Goal: Information Seeking & Learning: Learn about a topic

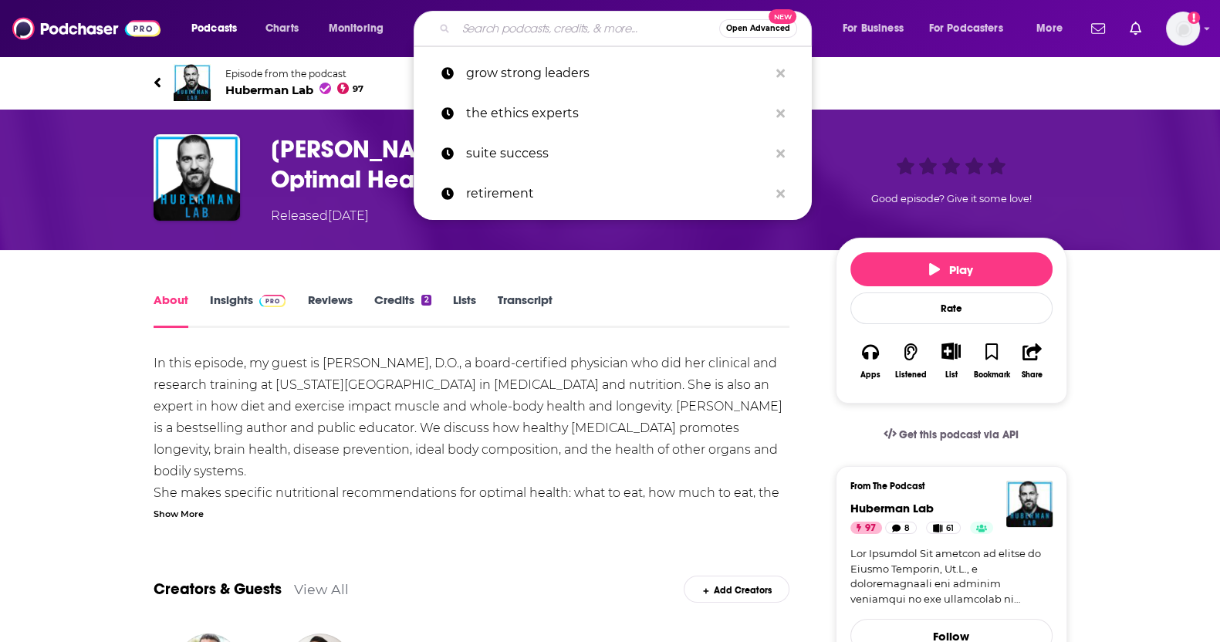
click at [577, 32] on input "Search podcasts, credits, & more..." at bounding box center [587, 28] width 263 height 25
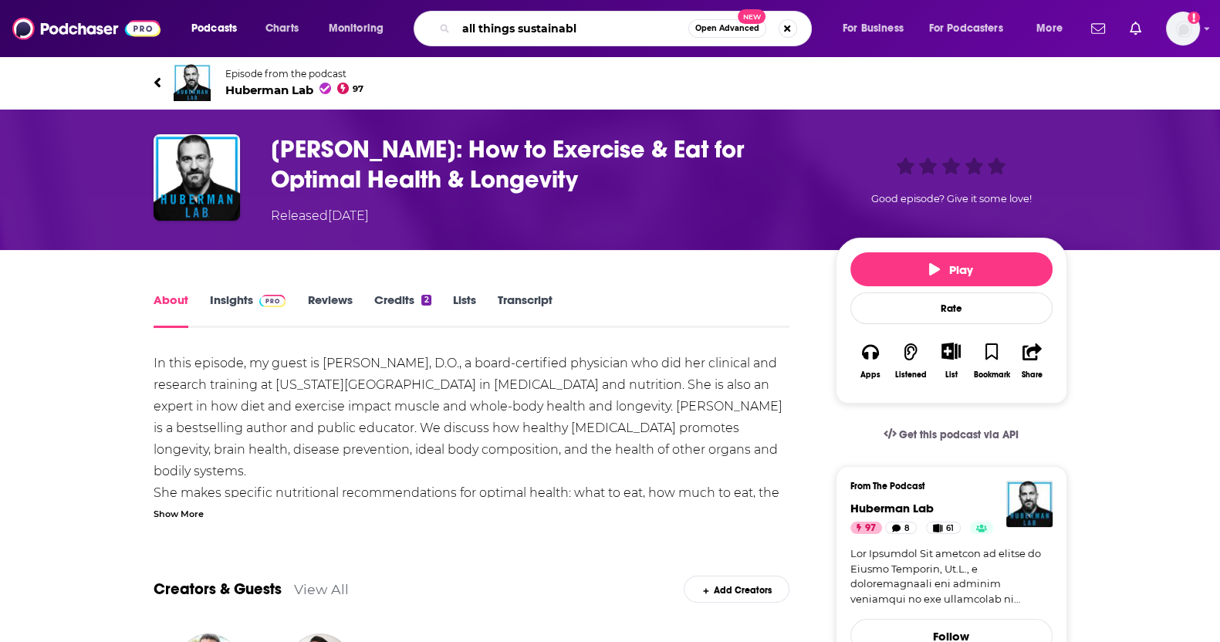
type input "all things sustainable"
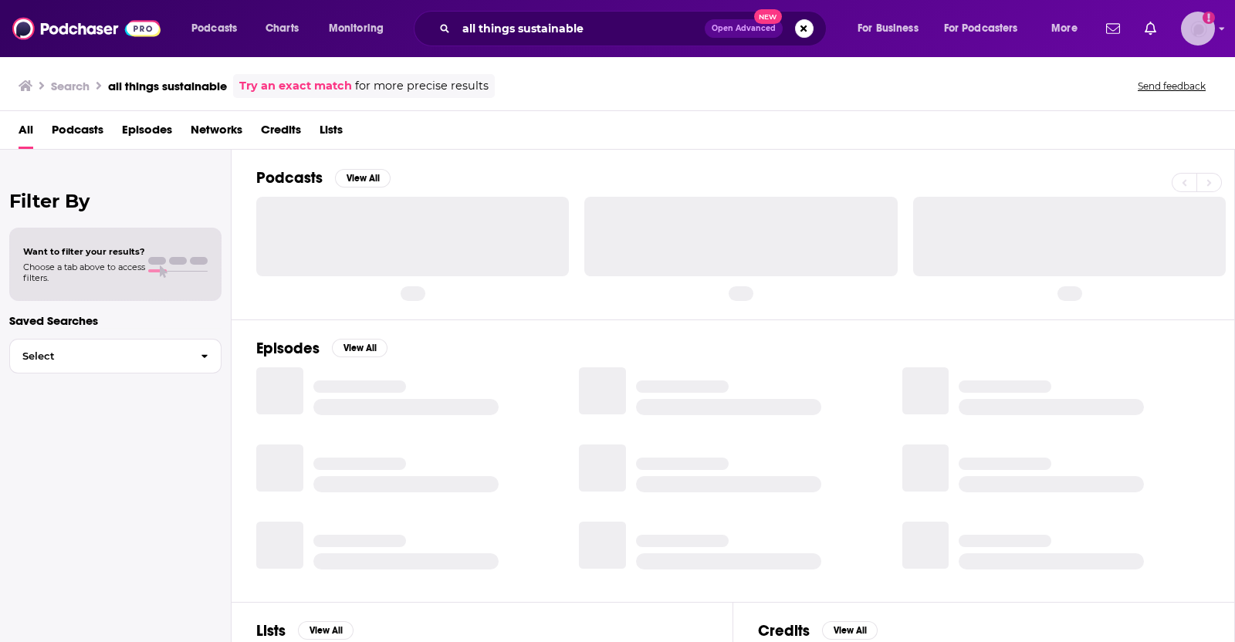
click at [1197, 29] on img "Logged in as nshort92" at bounding box center [1198, 29] width 34 height 34
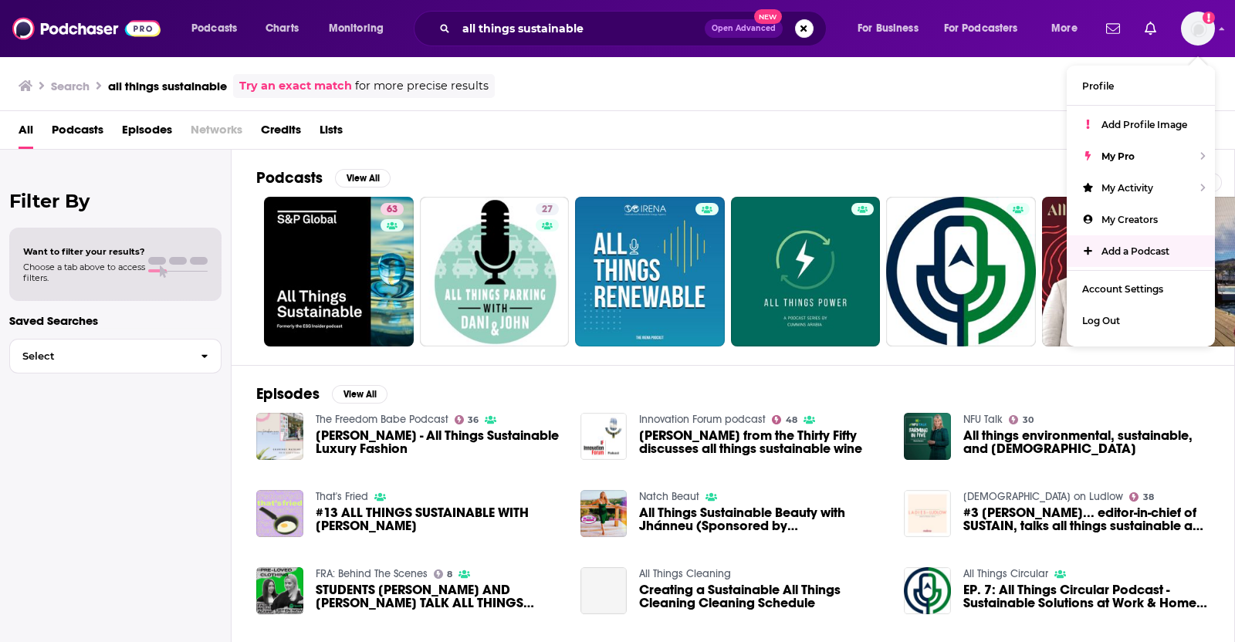
click at [900, 117] on div "All Podcasts Episodes Networks Credits Lists" at bounding box center [621, 133] width 1204 height 32
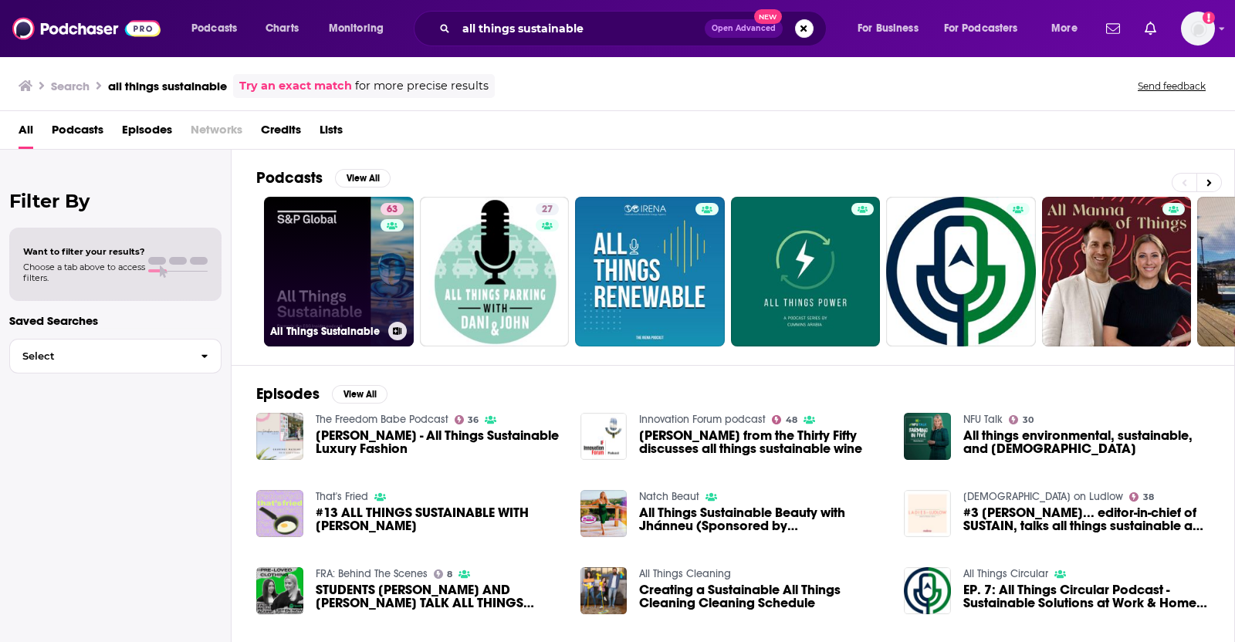
click at [336, 252] on link "63 All Things Sustainable" at bounding box center [339, 272] width 150 height 150
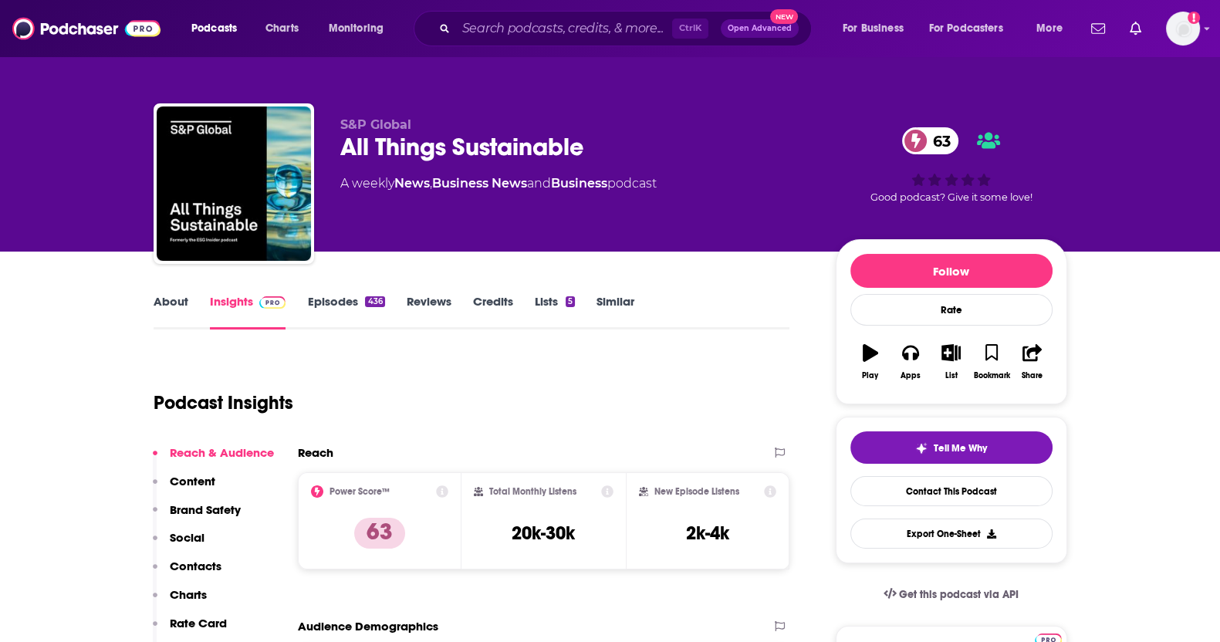
click at [166, 300] on link "About" at bounding box center [171, 312] width 35 height 36
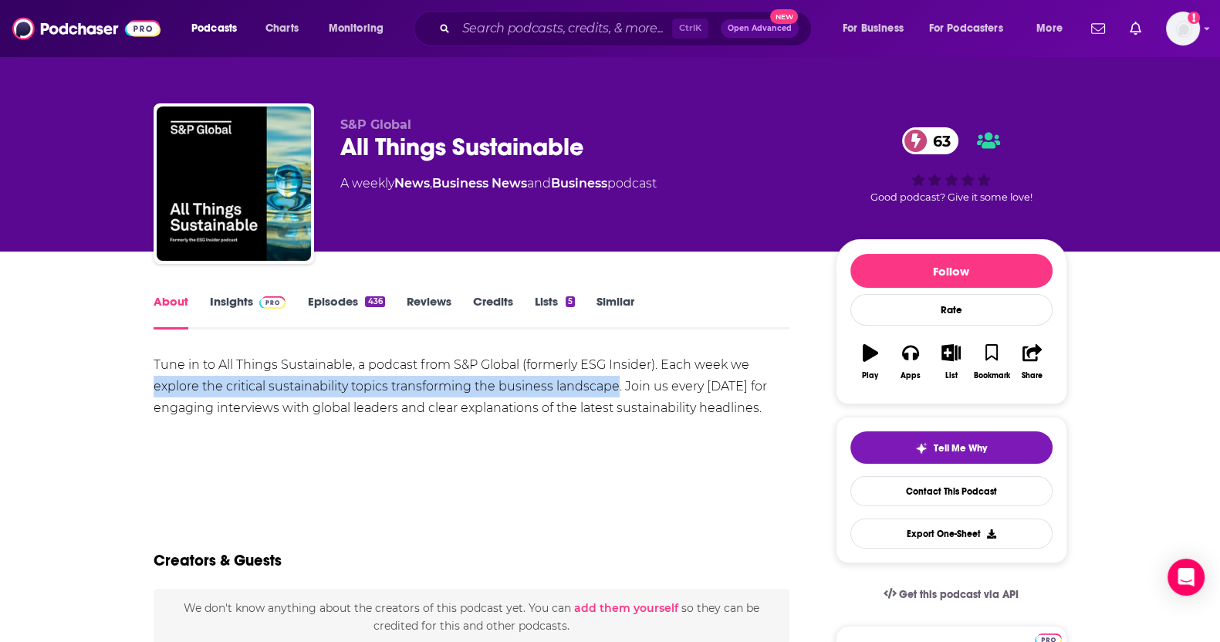
drag, startPoint x: 143, startPoint y: 384, endPoint x: 618, endPoint y: 386, distance: 475.5
copy div "explore the critical sustainability topics transforming the business landscape"
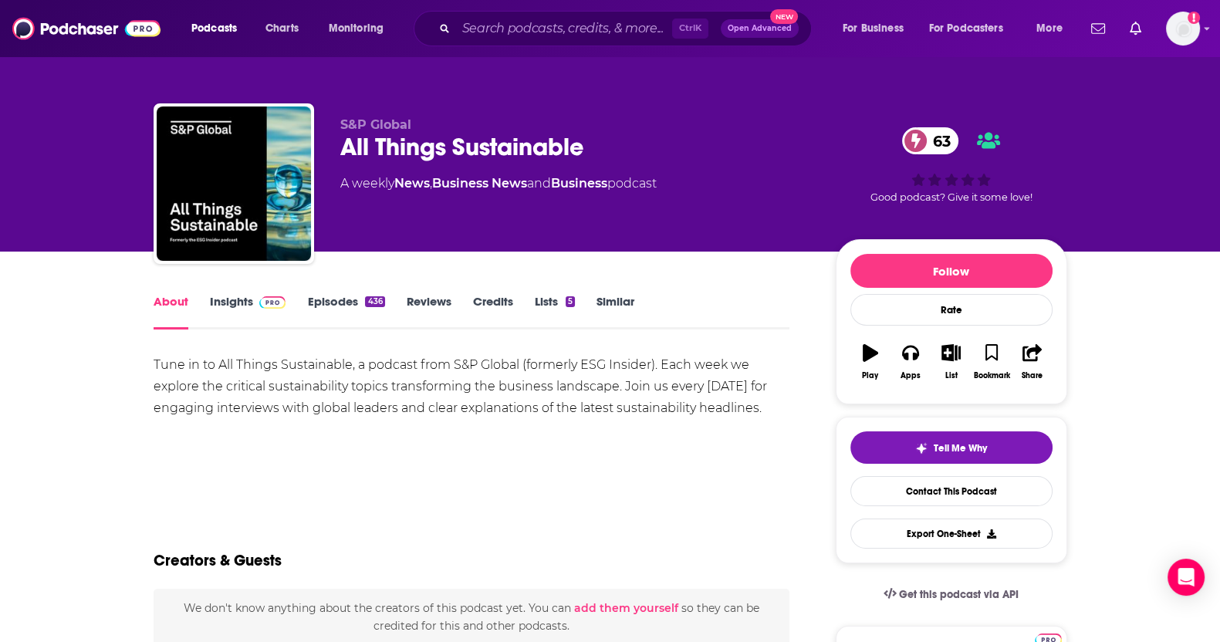
drag, startPoint x: 740, startPoint y: 385, endPoint x: 743, endPoint y: 398, distance: 12.7
click at [740, 385] on div "Tune in to All Things Sustainable, a podcast from S&P Global (formerly ESG Insi…" at bounding box center [472, 386] width 637 height 65
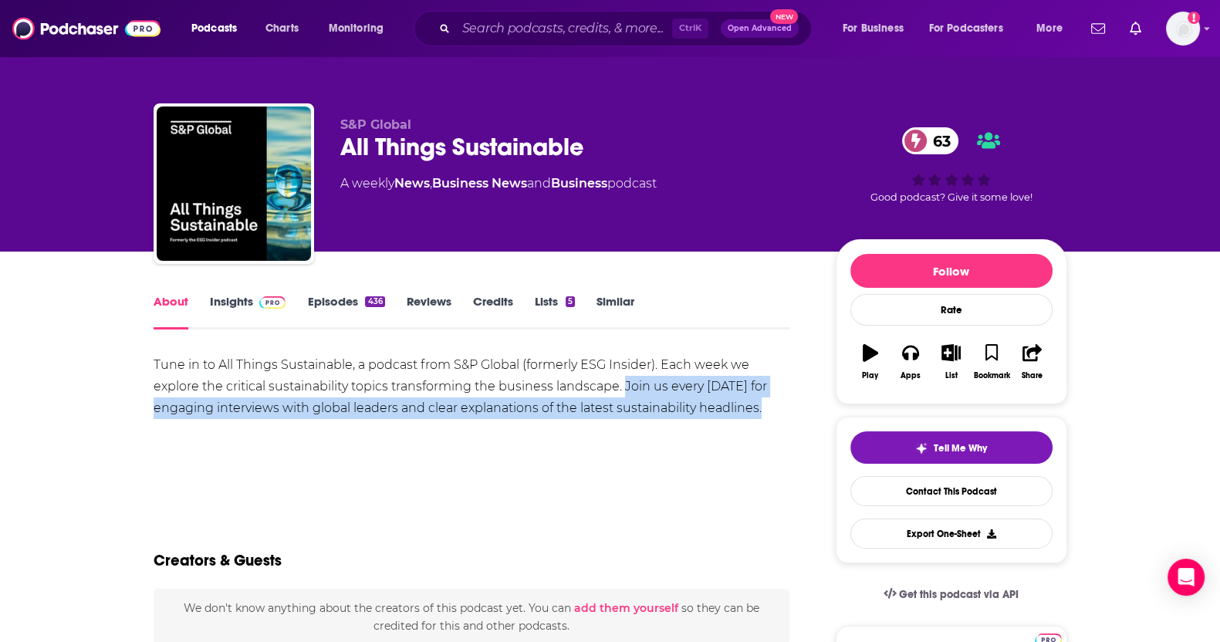
drag, startPoint x: 625, startPoint y: 387, endPoint x: 779, endPoint y: 408, distance: 155.0
click at [779, 408] on div "Tune in to All Things Sustainable, a podcast from S&P Global (formerly ESG Insi…" at bounding box center [472, 386] width 637 height 65
copy div "Join us every [DATE] for engaging interviews with global leaders and clear expl…"
click at [236, 299] on link "Insights" at bounding box center [248, 312] width 76 height 36
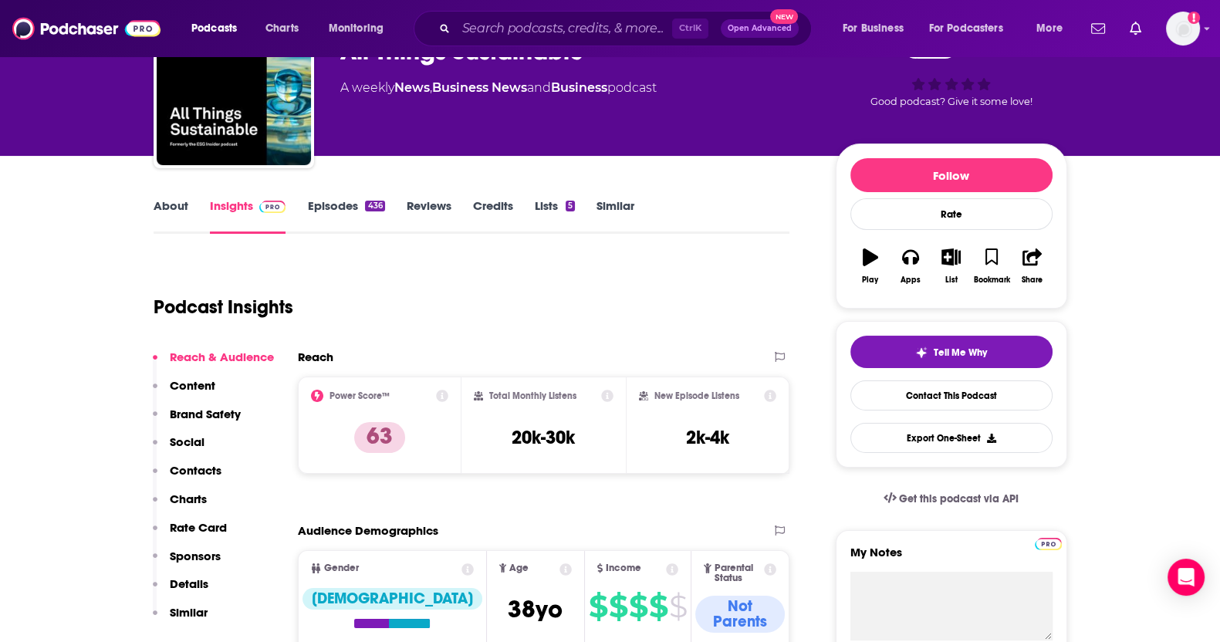
scroll to position [192, 0]
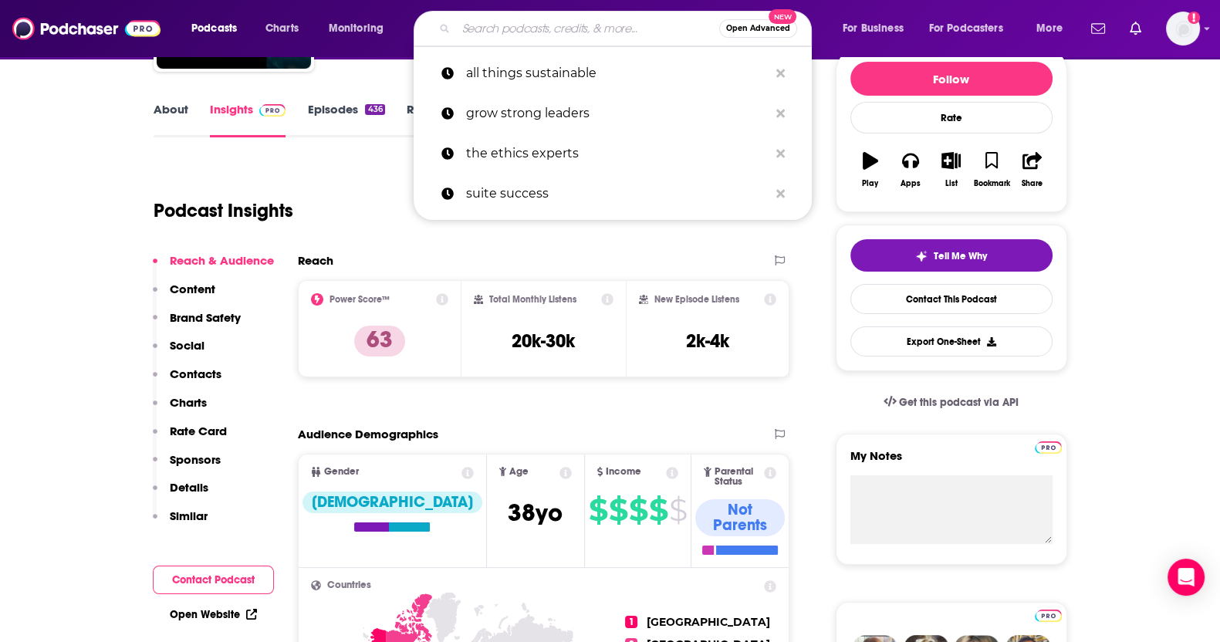
click at [629, 24] on input "Search podcasts, credits, & more..." at bounding box center [587, 28] width 263 height 25
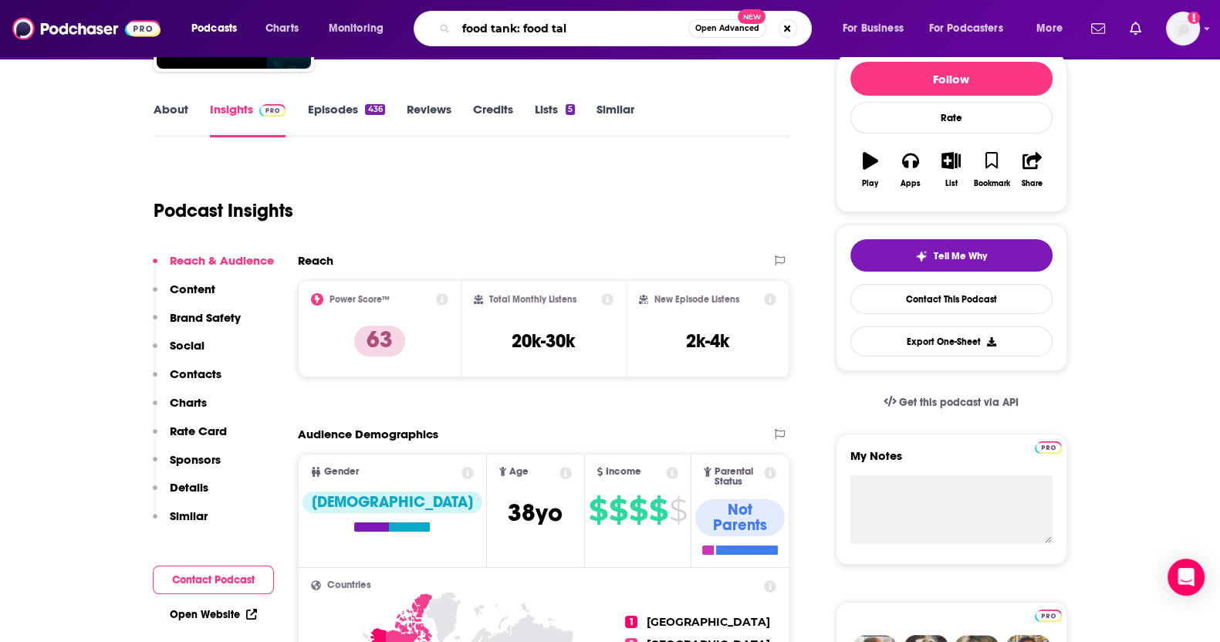
type input "food tank: food talk"
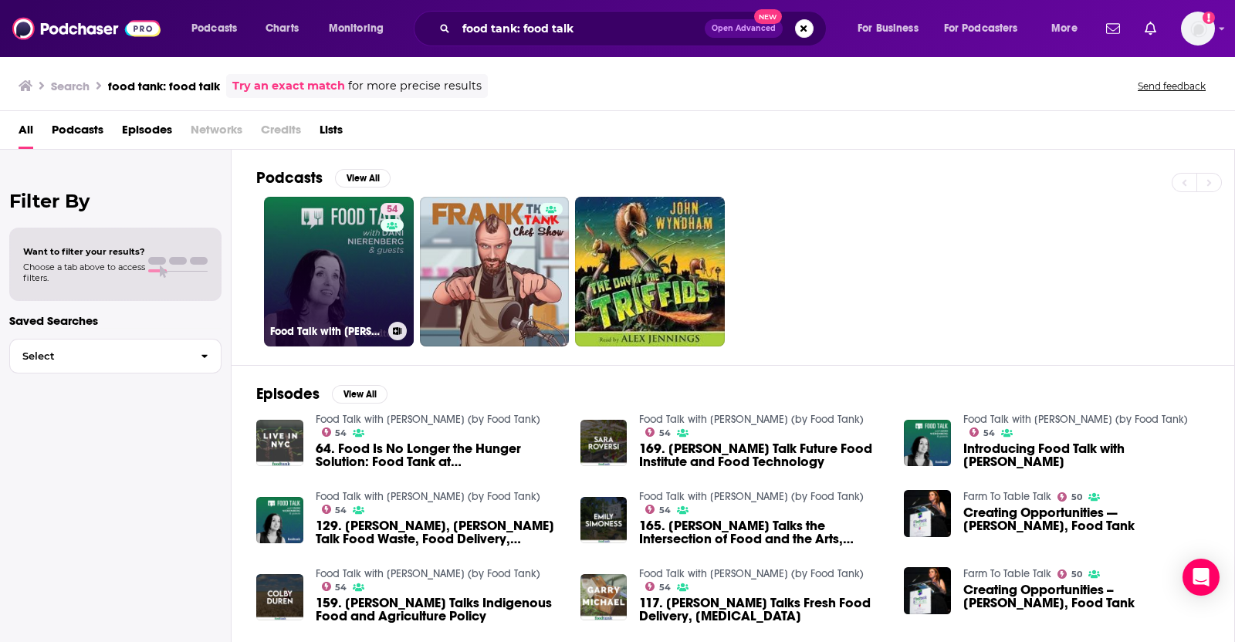
click at [341, 256] on link "54 Food Talk with [PERSON_NAME] (by Food Tank)" at bounding box center [339, 272] width 150 height 150
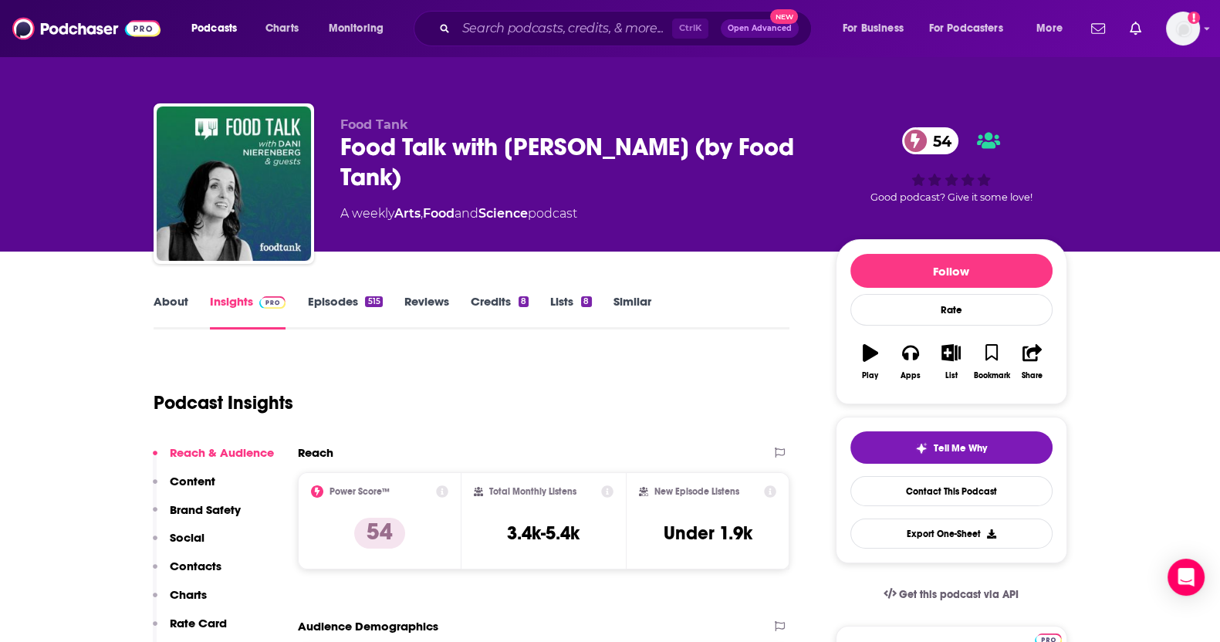
click at [171, 299] on link "About" at bounding box center [171, 312] width 35 height 36
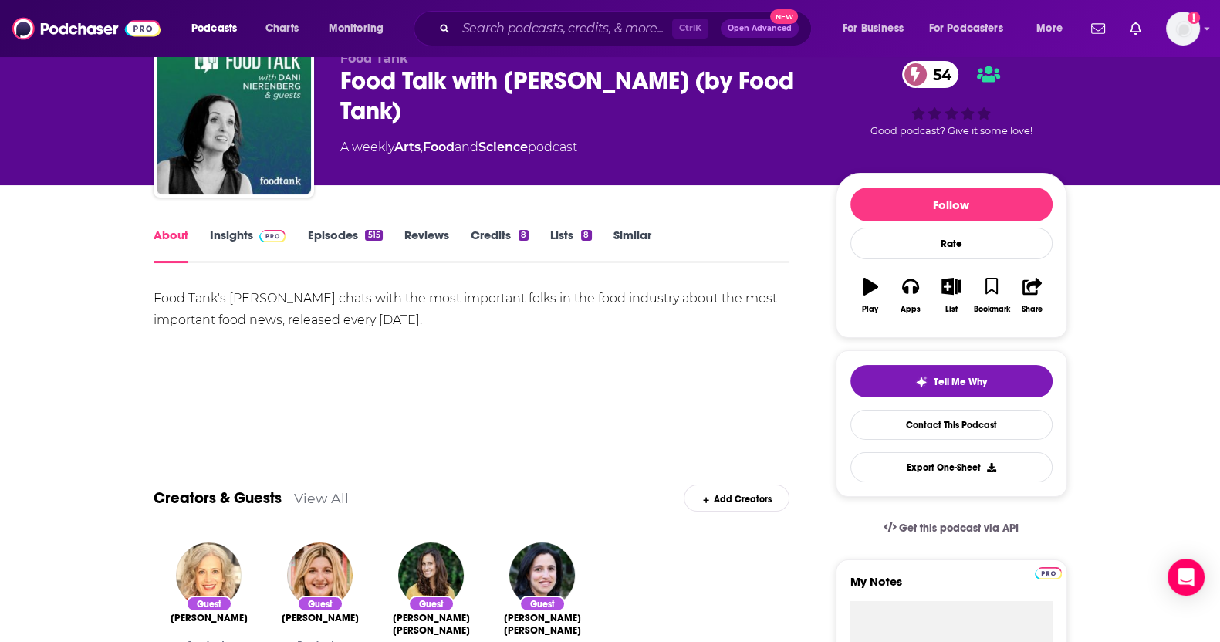
scroll to position [96, 0]
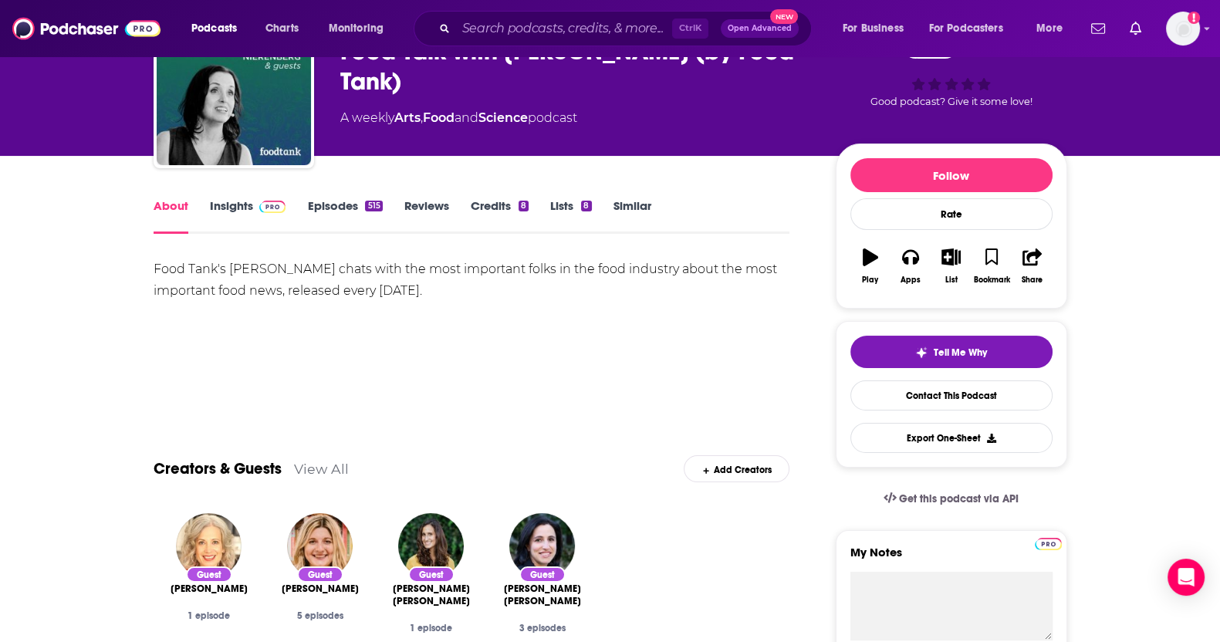
drag, startPoint x: 492, startPoint y: 295, endPoint x: 140, endPoint y: 268, distance: 353.0
copy div "Food Tank's [PERSON_NAME] chats with the most important folks in the food indus…"
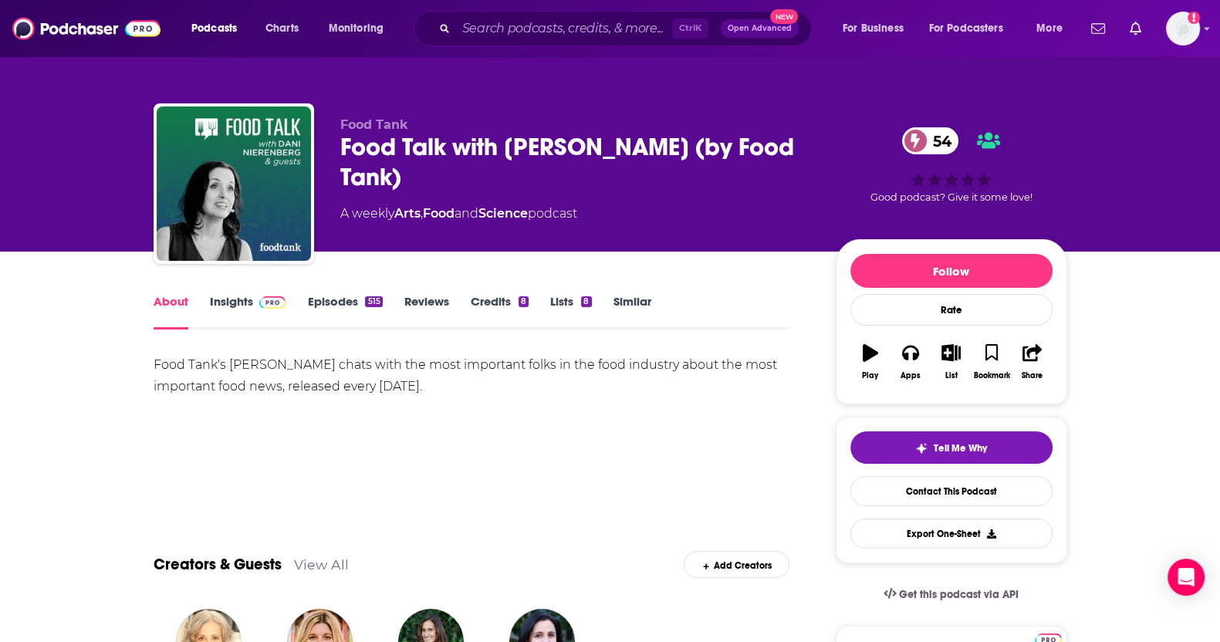
click at [220, 297] on link "Insights" at bounding box center [248, 312] width 76 height 36
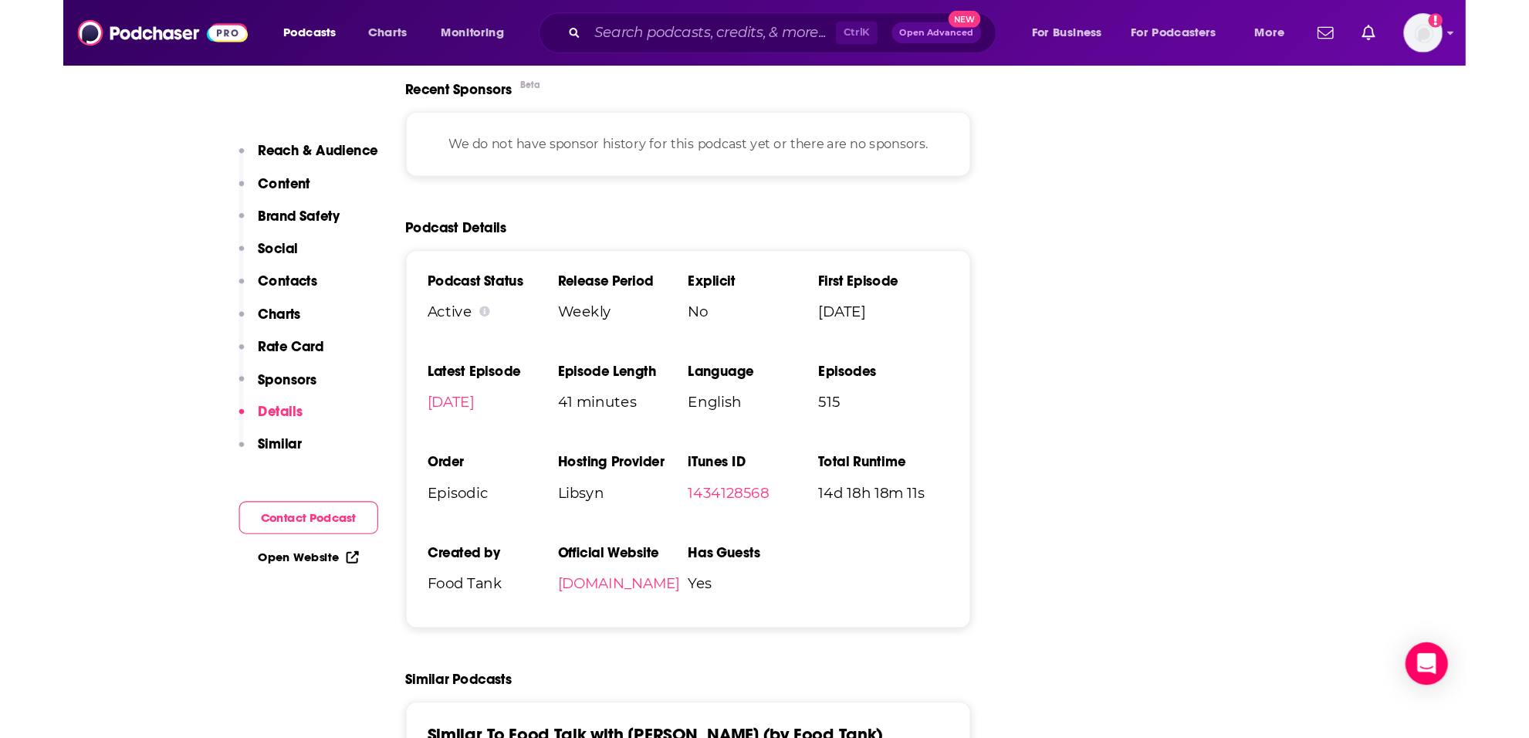
scroll to position [2702, 0]
